Goal: Navigation & Orientation: Understand site structure

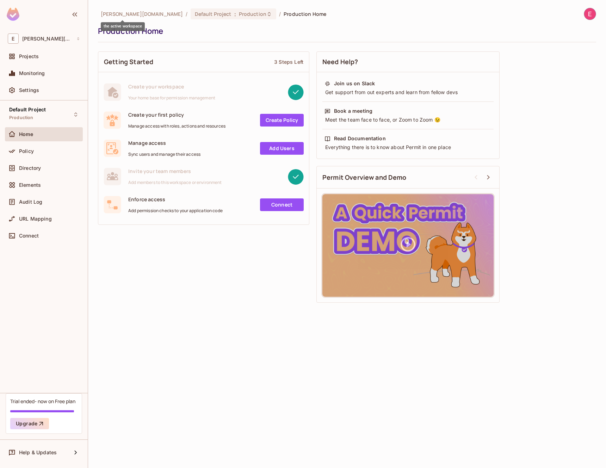
click at [127, 14] on span "[PERSON_NAME][DOMAIN_NAME]" at bounding box center [142, 14] width 82 height 7
click at [31, 134] on span "Home" at bounding box center [26, 134] width 14 height 6
click at [39, 114] on div "Default Project Production" at bounding box center [27, 114] width 37 height 15
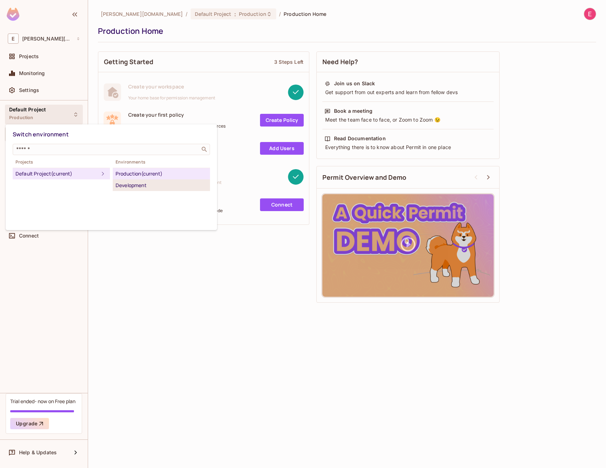
click at [126, 180] on li "Development" at bounding box center [161, 185] width 97 height 11
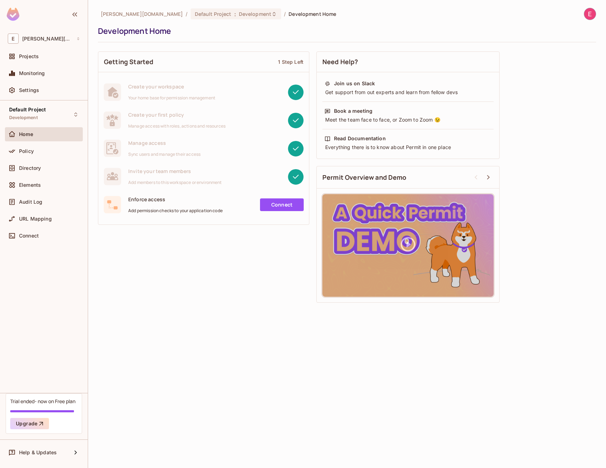
click at [281, 200] on link "Connect" at bounding box center [282, 204] width 44 height 13
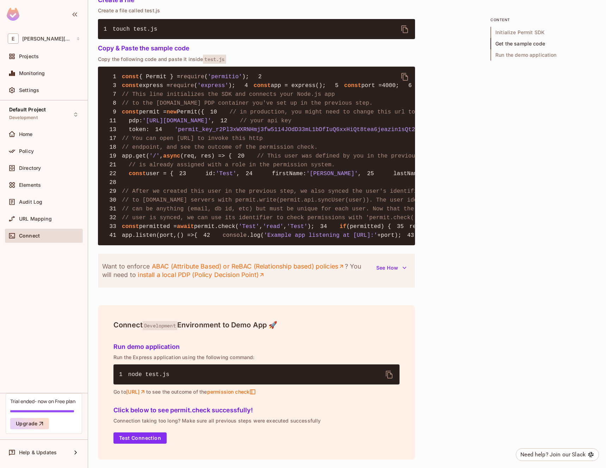
scroll to position [697, 0]
click at [141, 438] on button "Test Connection" at bounding box center [139, 437] width 53 height 11
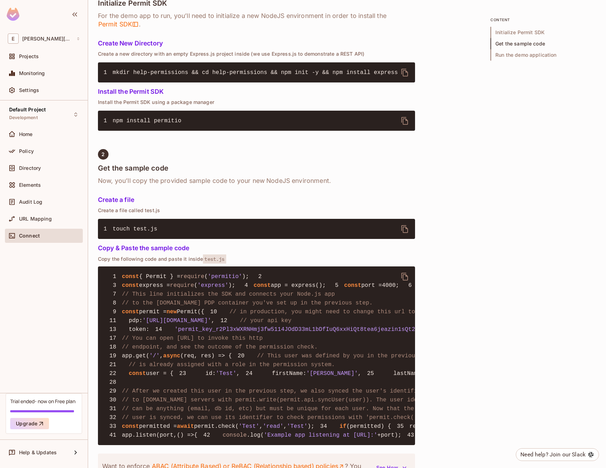
scroll to position [149, 0]
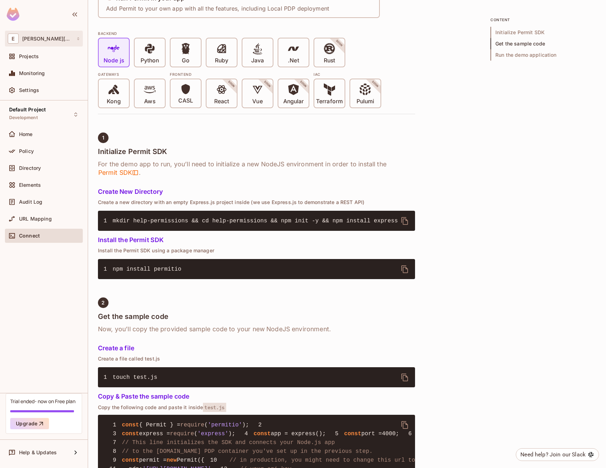
click at [36, 43] on div "E eder.getclipp.com" at bounding box center [44, 38] width 72 height 10
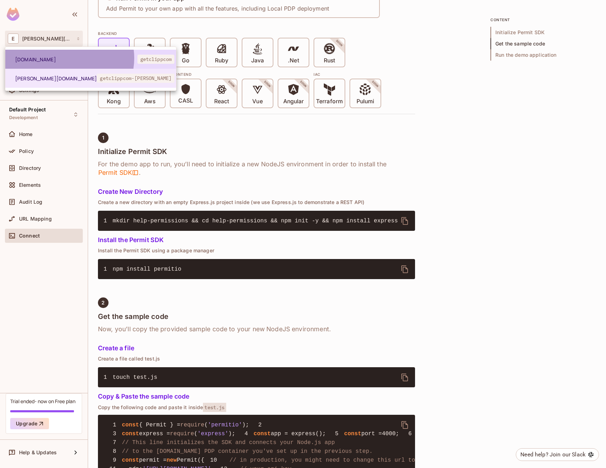
click at [69, 58] on span "getclipp.com" at bounding box center [76, 59] width 122 height 7
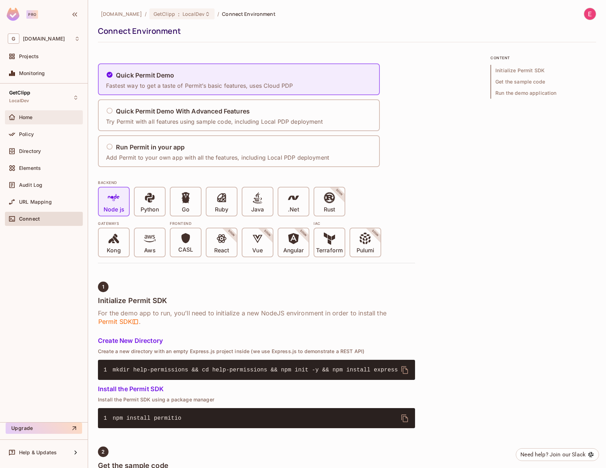
click at [29, 114] on span "Home" at bounding box center [26, 117] width 14 height 6
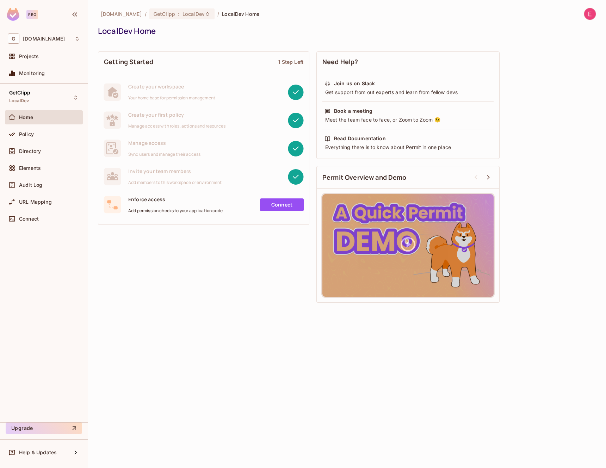
click at [206, 8] on div "getclipp.com / GetClipp : LocalDev / LocalDev Home" at bounding box center [178, 14] width 161 height 12
click at [182, 17] on span "LocalDev" at bounding box center [193, 14] width 22 height 7
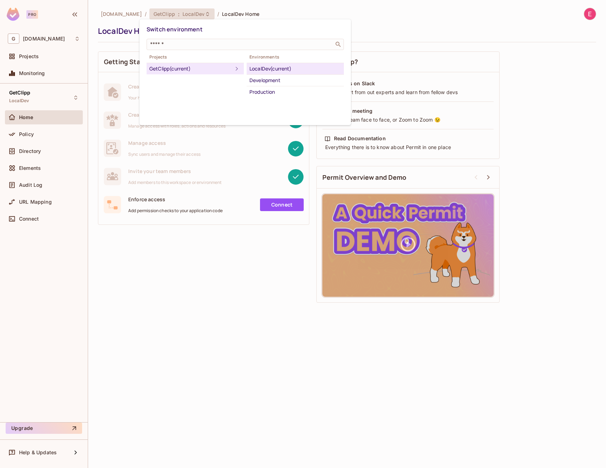
click at [279, 65] on div "LocalDev (current)" at bounding box center [295, 68] width 92 height 8
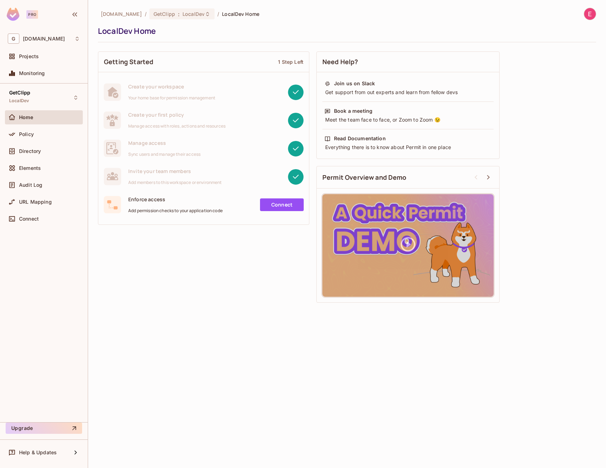
click at [40, 114] on div "Home" at bounding box center [49, 117] width 61 height 6
click at [60, 136] on div "Policy" at bounding box center [49, 134] width 61 height 6
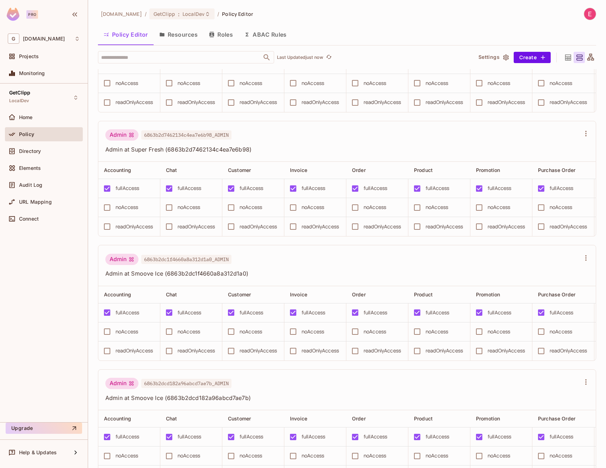
scroll to position [3674, 0]
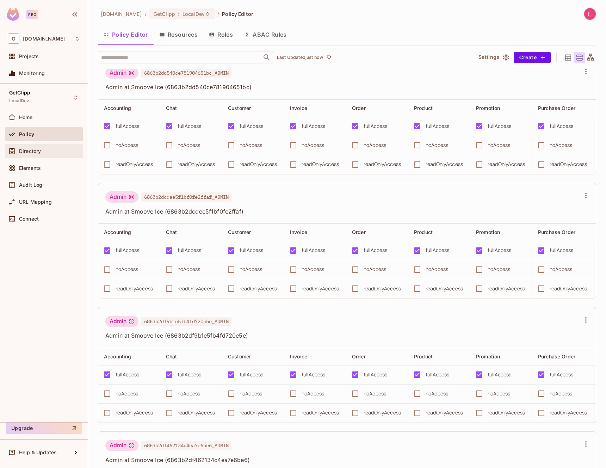
click at [52, 155] on div "Directory" at bounding box center [44, 151] width 72 height 8
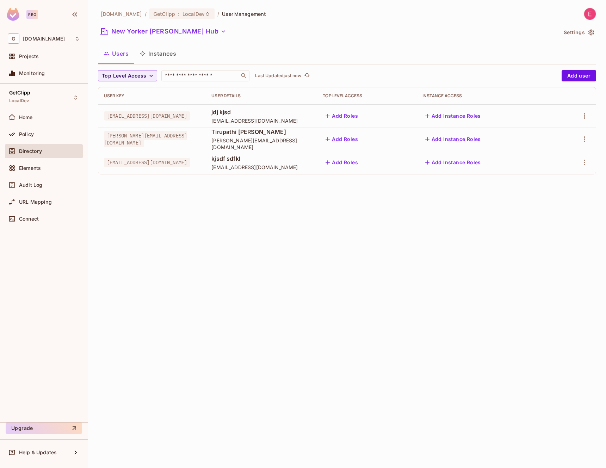
click at [239, 258] on div "getclipp.com / GetClipp : LocalDev / User Management New Yorker Fisher Hub Sett…" at bounding box center [347, 234] width 518 height 468
click at [159, 57] on button "Instances" at bounding box center [158, 54] width 48 height 18
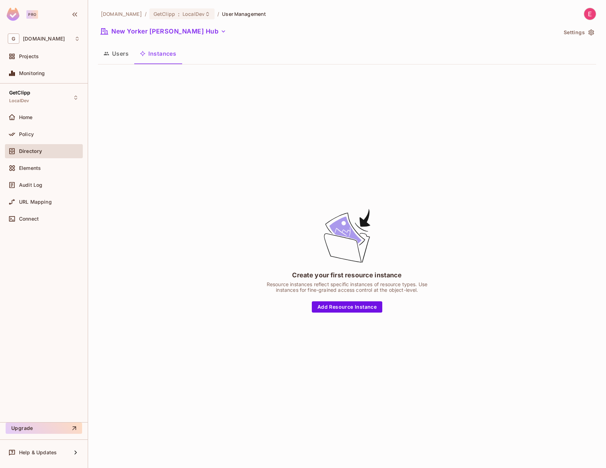
click at [104, 59] on button "Users" at bounding box center [116, 54] width 36 height 18
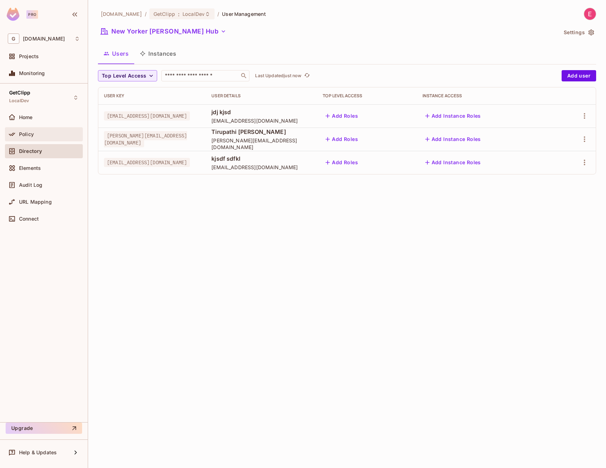
click at [41, 138] on div "Policy" at bounding box center [44, 134] width 72 height 8
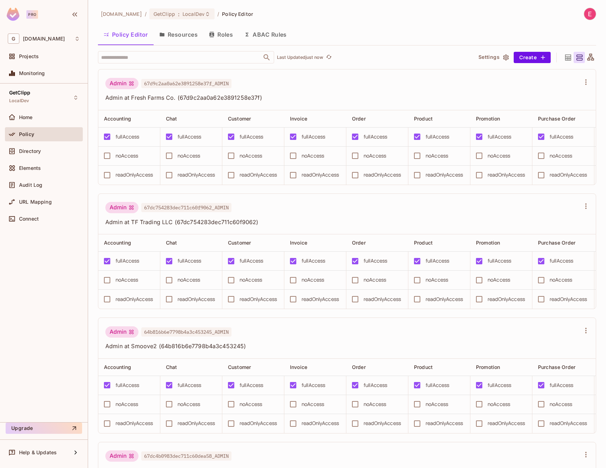
click at [179, 32] on button "Resources" at bounding box center [178, 35] width 50 height 18
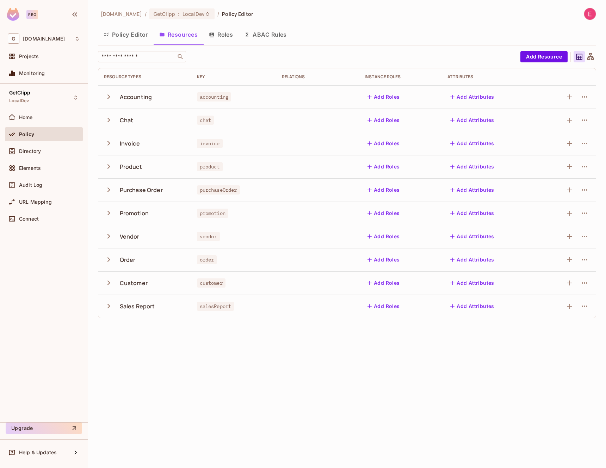
click at [222, 34] on button "Roles" at bounding box center [220, 35] width 35 height 18
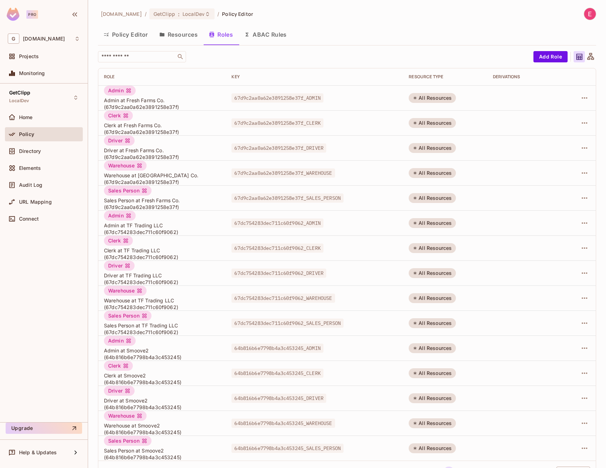
scroll to position [22, 0]
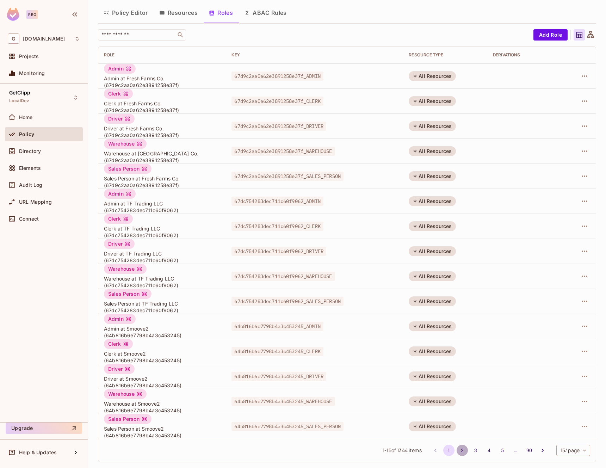
click at [459, 450] on button "2" at bounding box center [461, 449] width 11 height 11
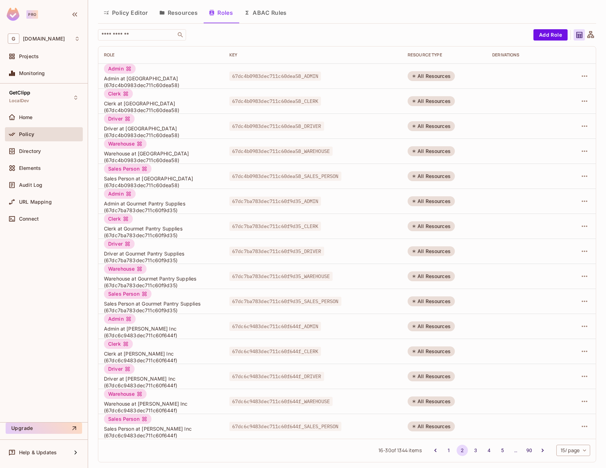
click at [111, 368] on div "Driver" at bounding box center [119, 369] width 31 height 10
click at [470, 451] on button "3" at bounding box center [475, 449] width 11 height 11
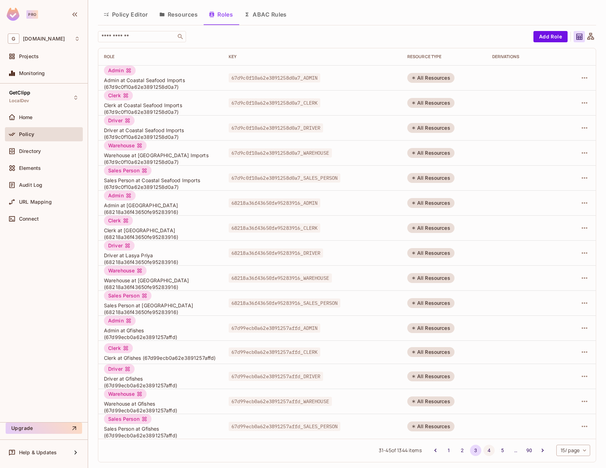
click at [483, 450] on button "4" at bounding box center [488, 449] width 11 height 11
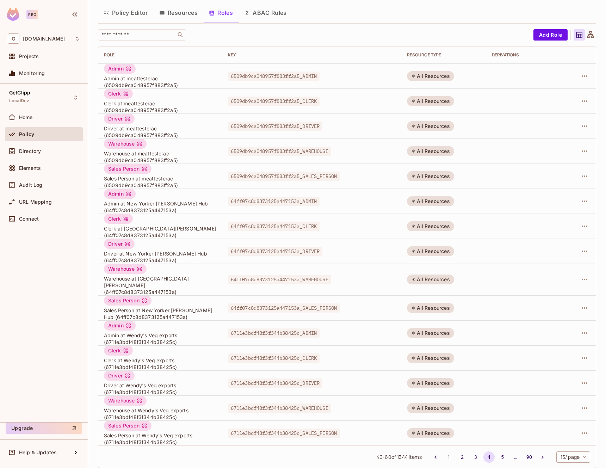
scroll to position [0, 0]
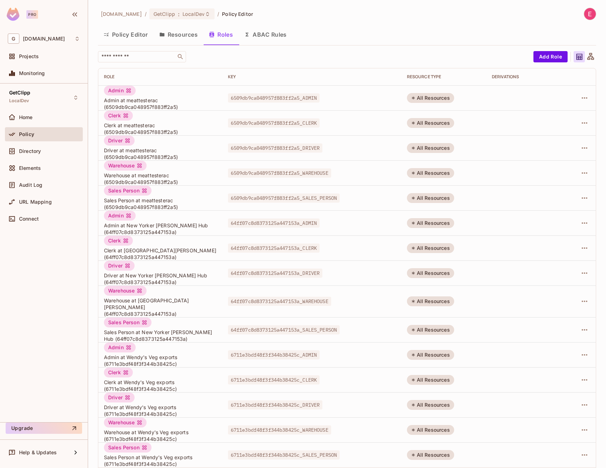
click at [133, 46] on div "getclipp.com / GetClipp : LocalDev / Policy Editor Policy Editor Resources Role…" at bounding box center [347, 252] width 498 height 488
click at [134, 50] on div "getclipp.com / GetClipp : LocalDev / Policy Editor Policy Editor Resources Role…" at bounding box center [347, 252] width 498 height 488
click at [135, 55] on input "text" at bounding box center [137, 56] width 74 height 7
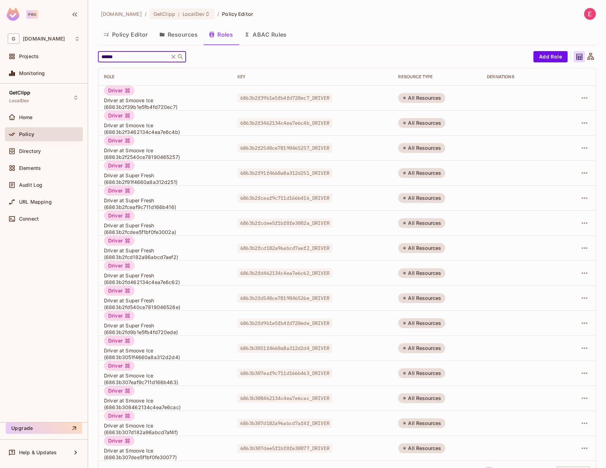
scroll to position [22, 0]
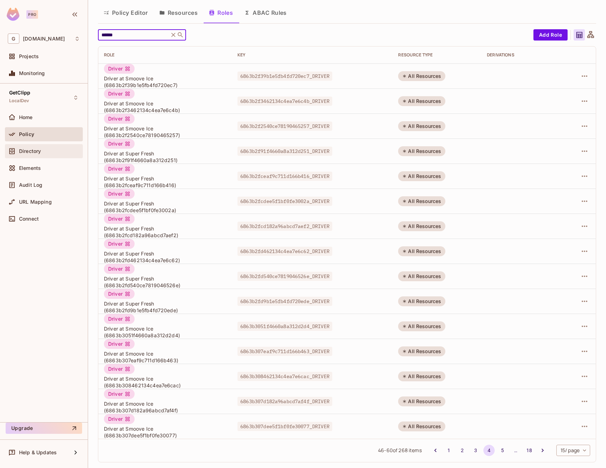
type input "******"
click at [24, 151] on span "Directory" at bounding box center [30, 151] width 22 height 6
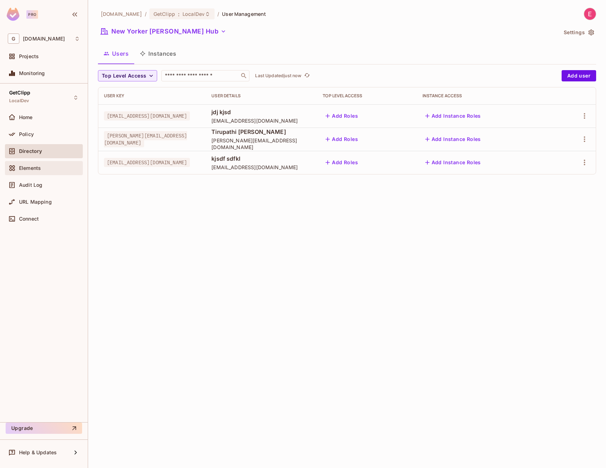
click at [38, 166] on span "Elements" at bounding box center [30, 168] width 22 height 6
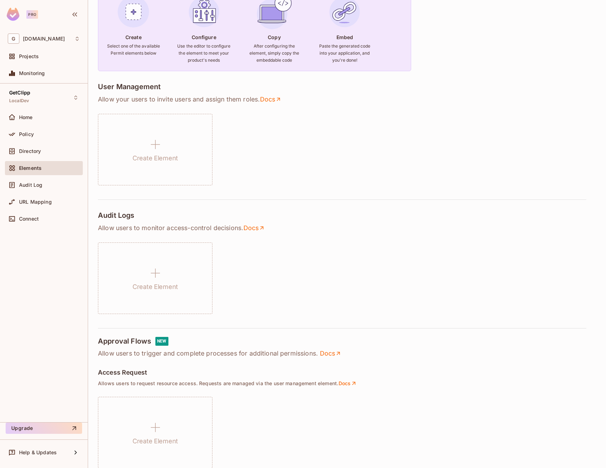
scroll to position [162, 0]
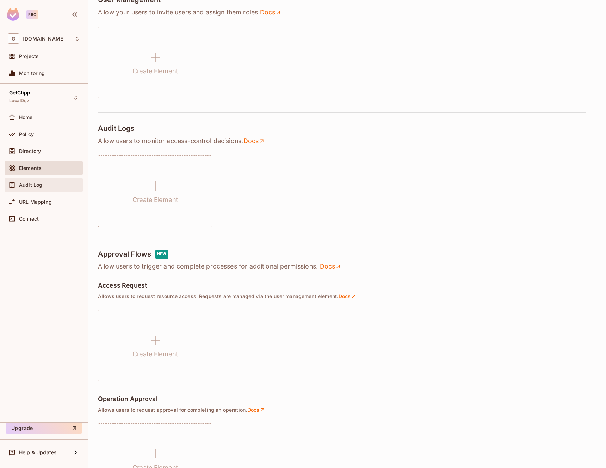
click at [33, 185] on span "Audit Log" at bounding box center [30, 185] width 23 height 6
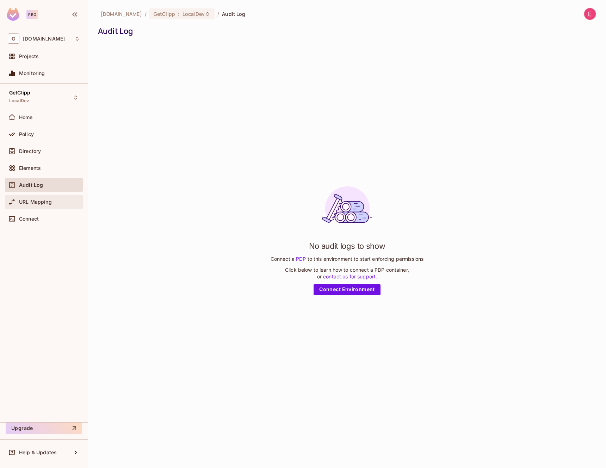
click at [33, 202] on span "URL Mapping" at bounding box center [35, 202] width 33 height 6
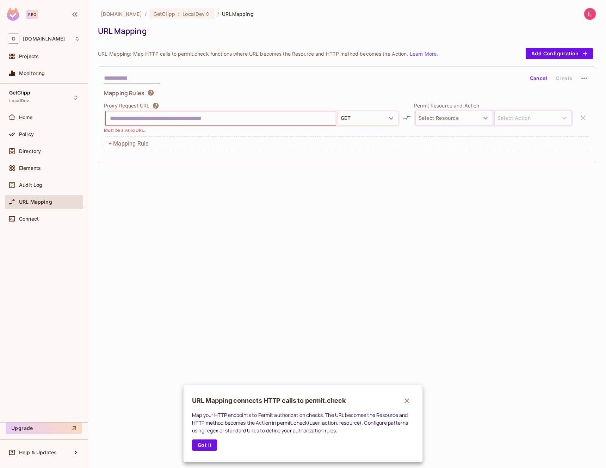
click at [26, 122] on div at bounding box center [303, 234] width 606 height 468
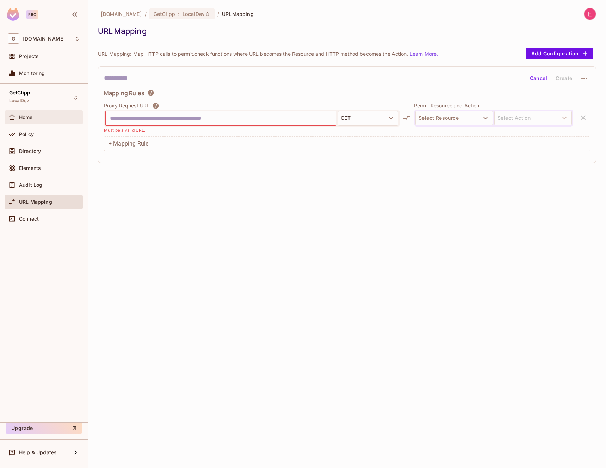
click at [27, 115] on span "Home" at bounding box center [26, 117] width 14 height 6
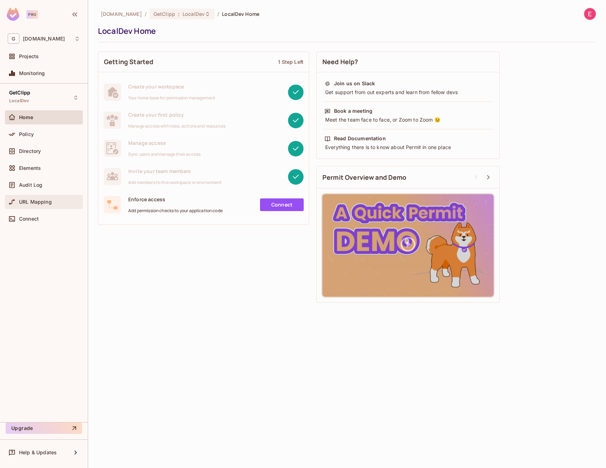
click at [38, 203] on span "URL Mapping" at bounding box center [35, 202] width 33 height 6
